Goal: Browse casually

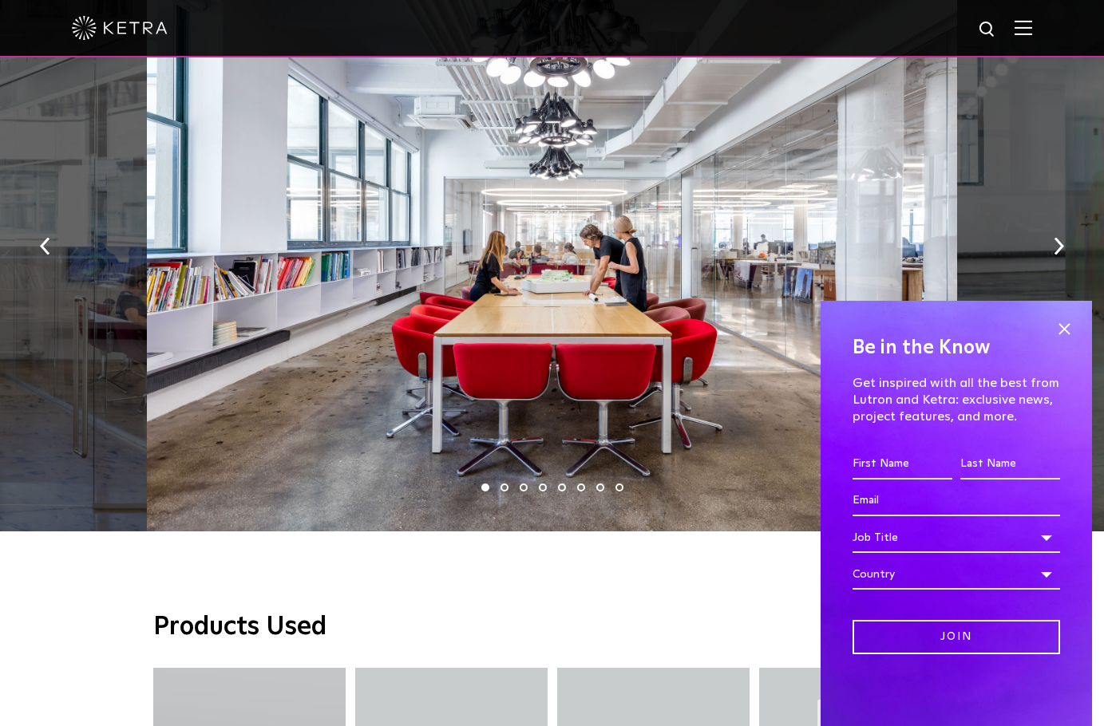
scroll to position [1357, 0]
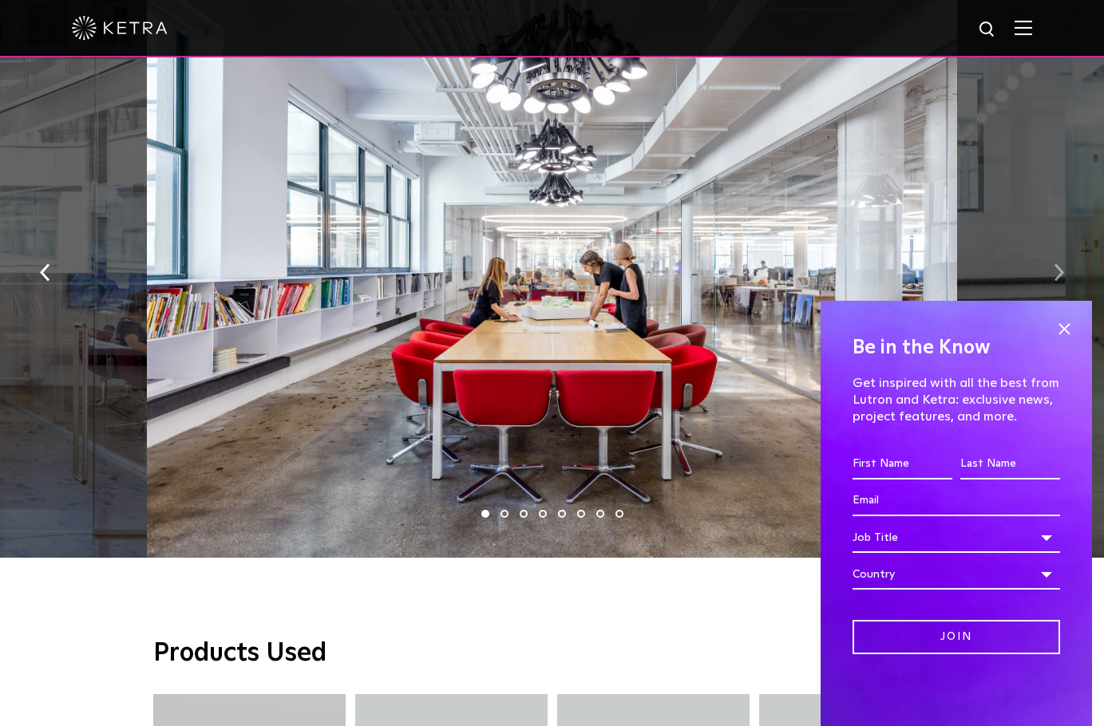
click at [1057, 263] on img "button" at bounding box center [1058, 272] width 10 height 18
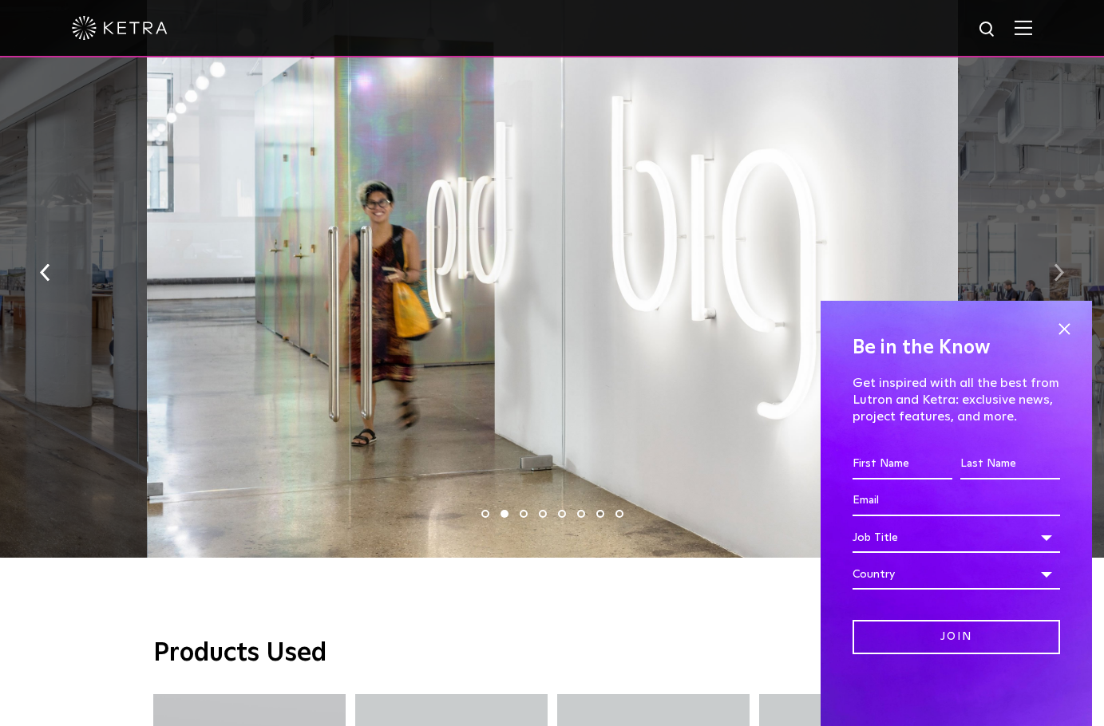
click at [1057, 263] on img "button" at bounding box center [1058, 272] width 10 height 18
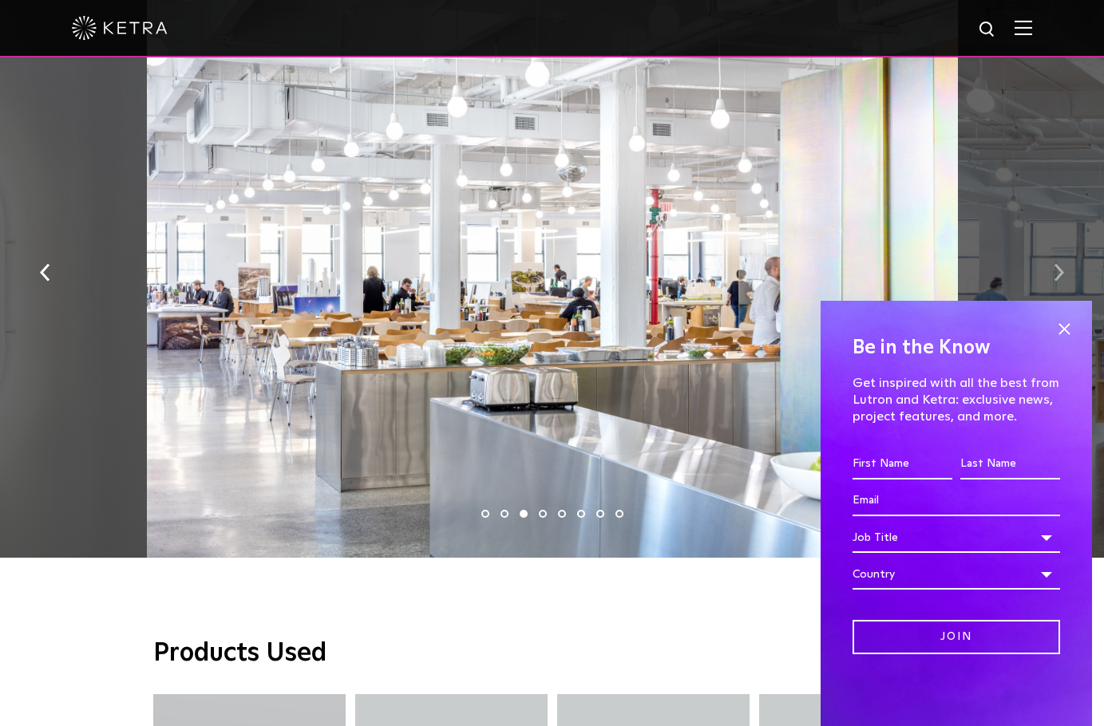
click at [1057, 263] on img "button" at bounding box center [1058, 272] width 10 height 18
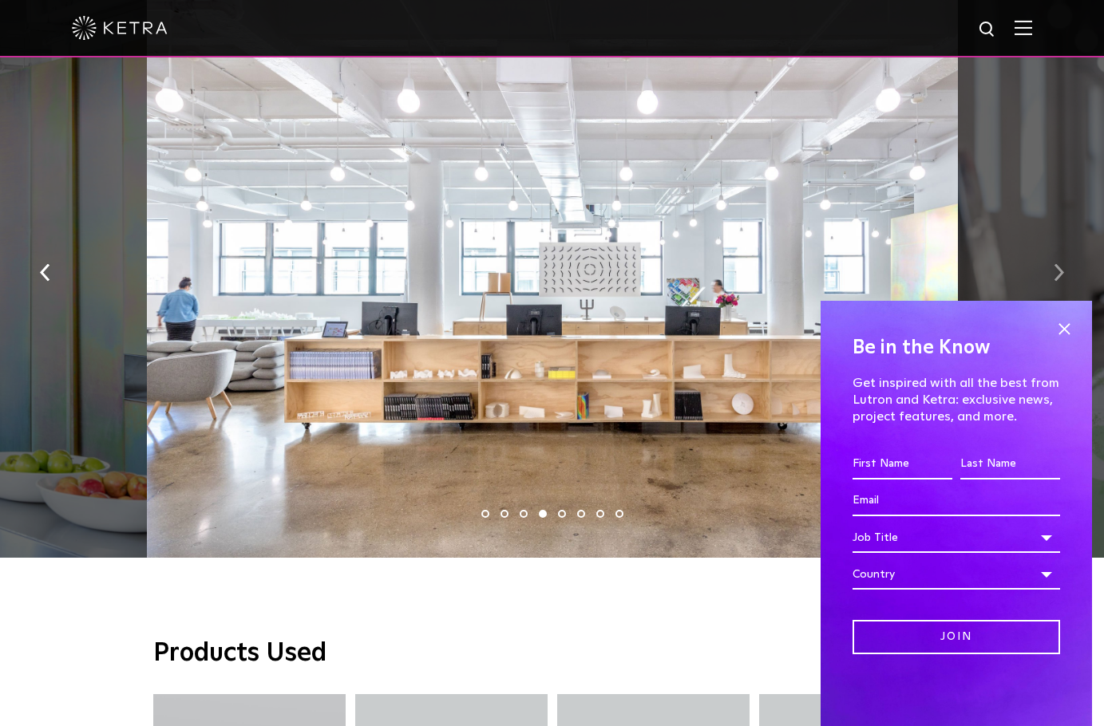
click at [1057, 263] on img "button" at bounding box center [1058, 272] width 10 height 18
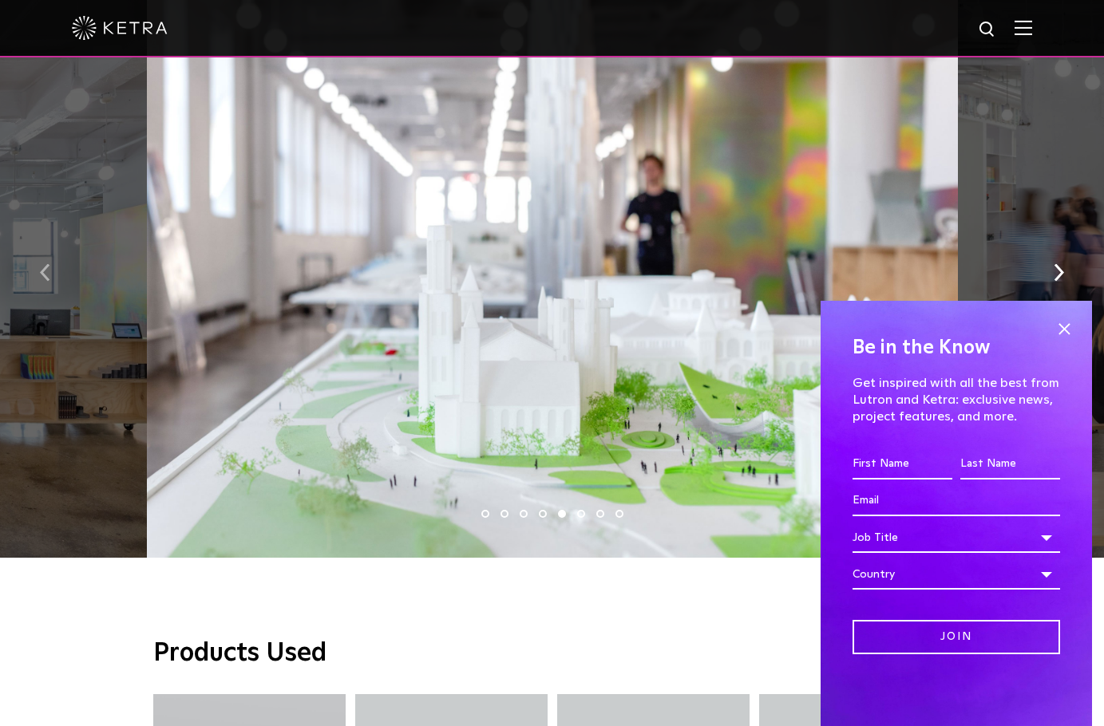
click at [45, 263] on img "button" at bounding box center [45, 272] width 10 height 18
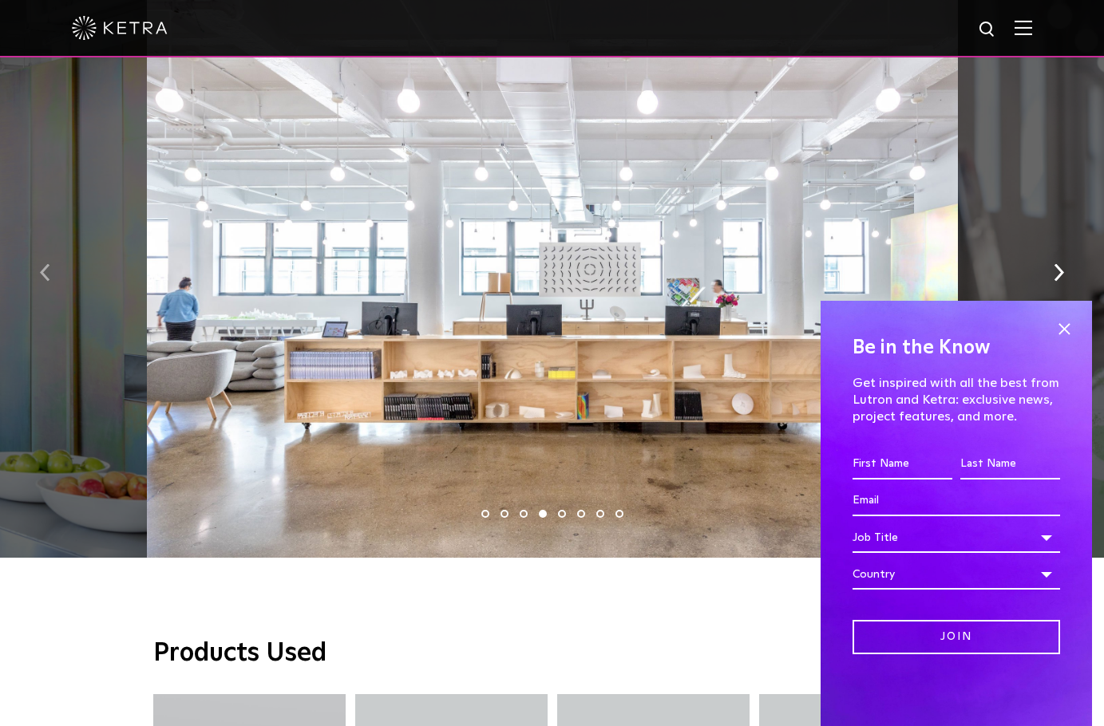
click at [45, 263] on img "button" at bounding box center [45, 272] width 10 height 18
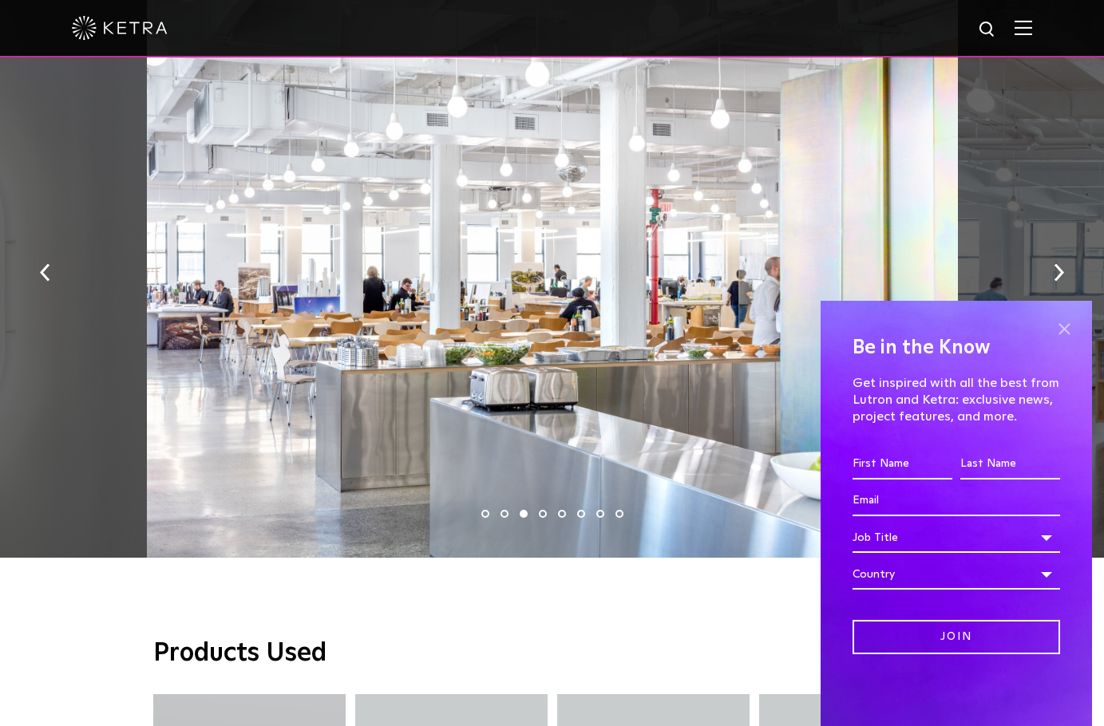
click at [1059, 333] on span at bounding box center [1064, 329] width 24 height 24
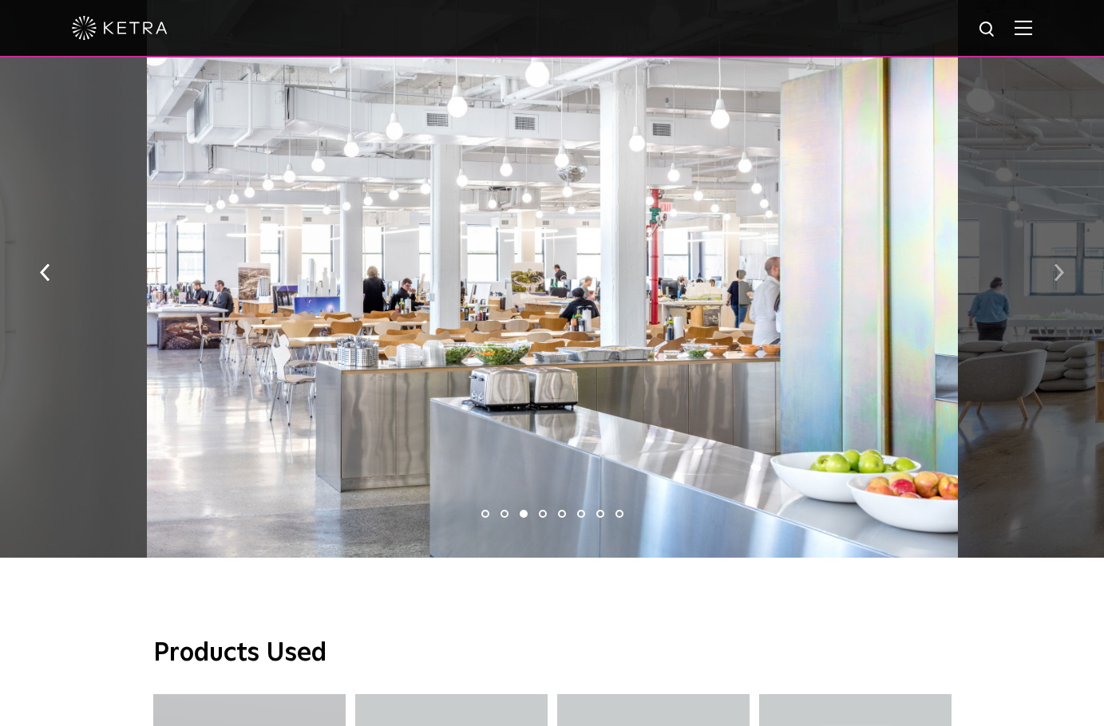
click at [1053, 263] on img "button" at bounding box center [1058, 272] width 10 height 18
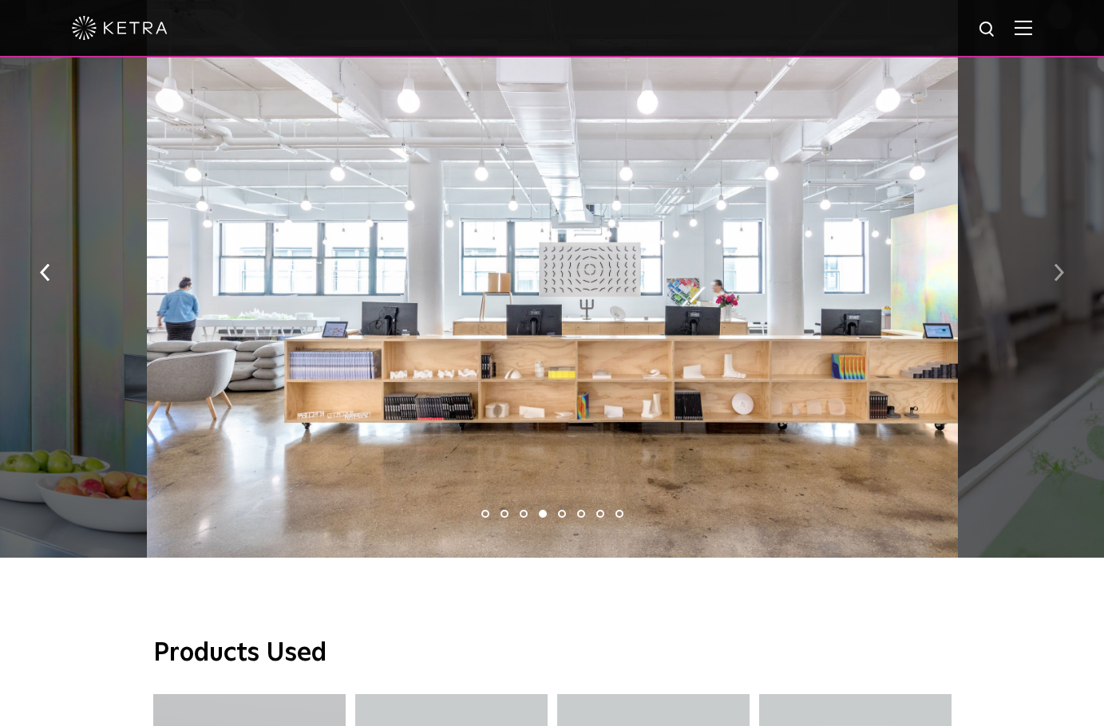
click at [1053, 263] on img "button" at bounding box center [1058, 272] width 10 height 18
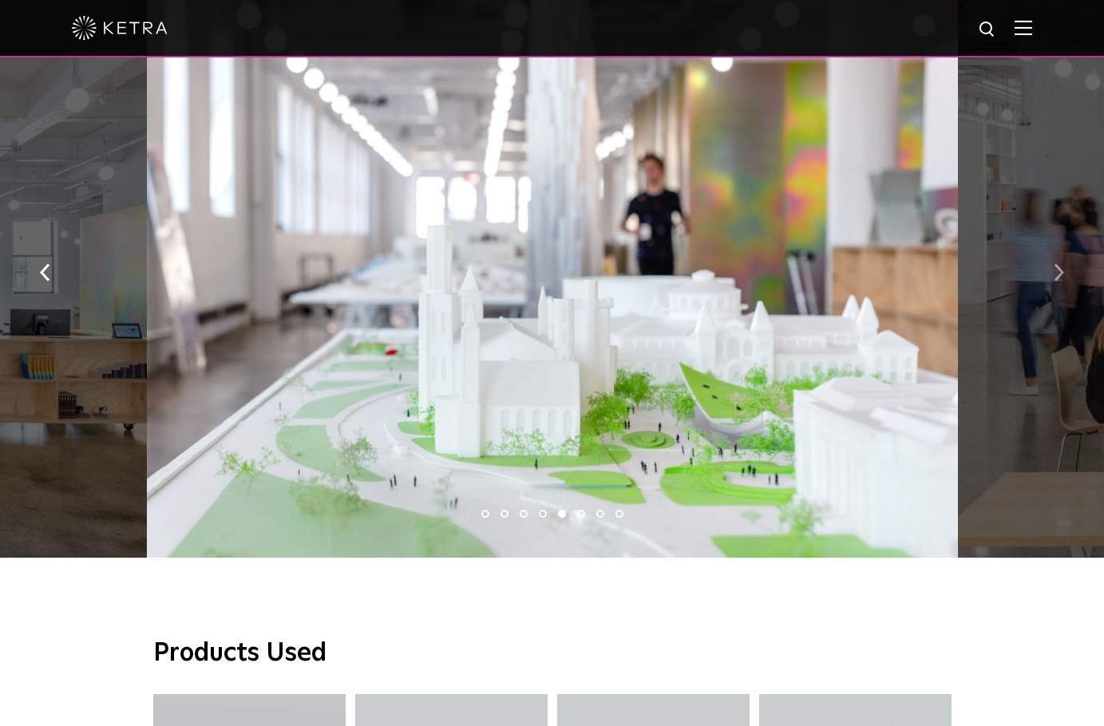
click at [1053, 263] on img "button" at bounding box center [1058, 272] width 10 height 18
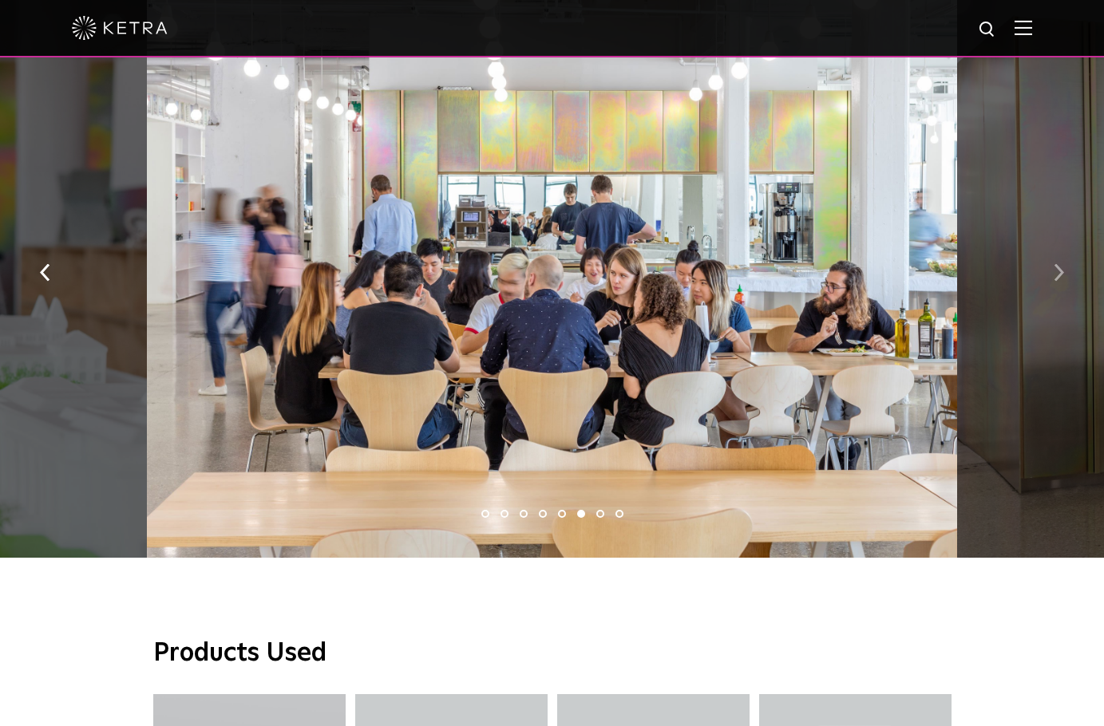
click at [1053, 263] on img "button" at bounding box center [1058, 272] width 10 height 18
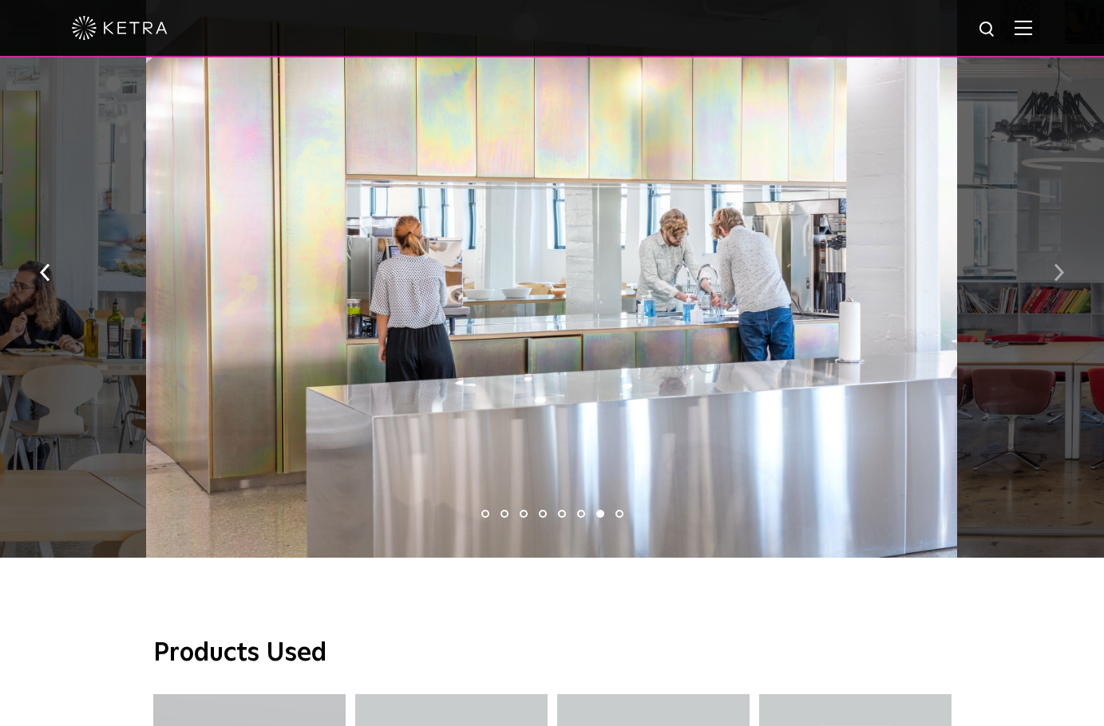
click at [1052, 246] on button "button" at bounding box center [1058, 270] width 34 height 55
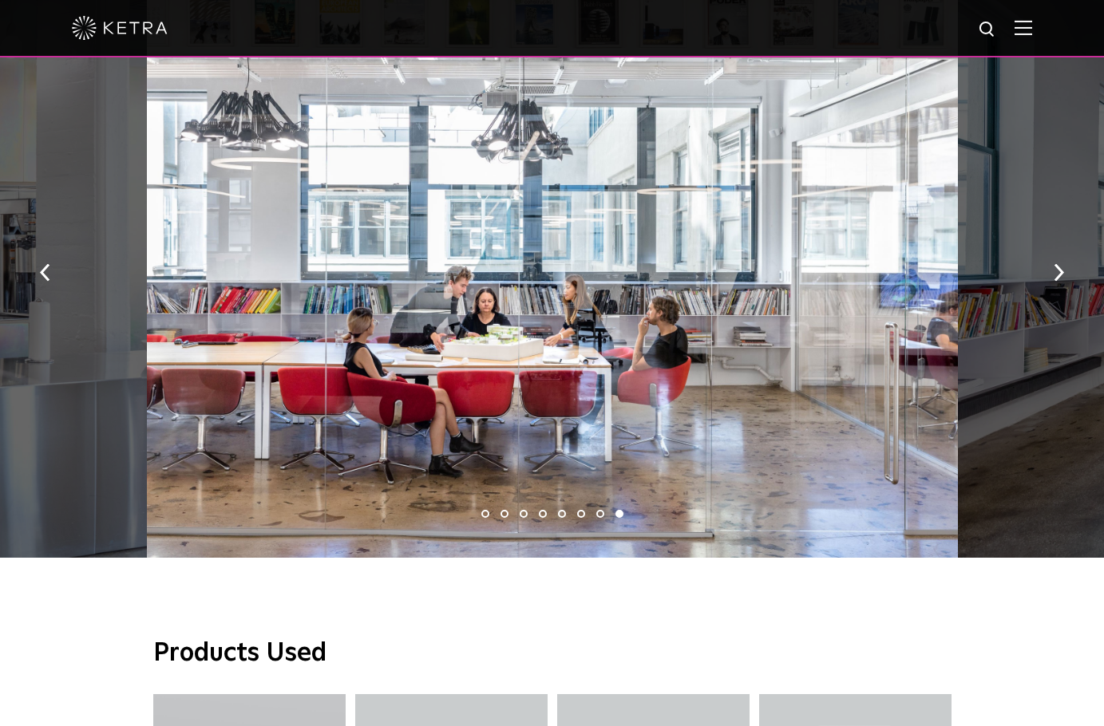
drag, startPoint x: 335, startPoint y: 254, endPoint x: 433, endPoint y: 176, distance: 125.0
click at [433, 176] on div at bounding box center [552, 267] width 811 height 581
click at [429, 210] on div at bounding box center [552, 267] width 811 height 581
click at [693, 306] on div at bounding box center [552, 267] width 811 height 581
click at [1061, 263] on img "button" at bounding box center [1058, 272] width 10 height 18
